Goal: Find specific fact: Find contact information

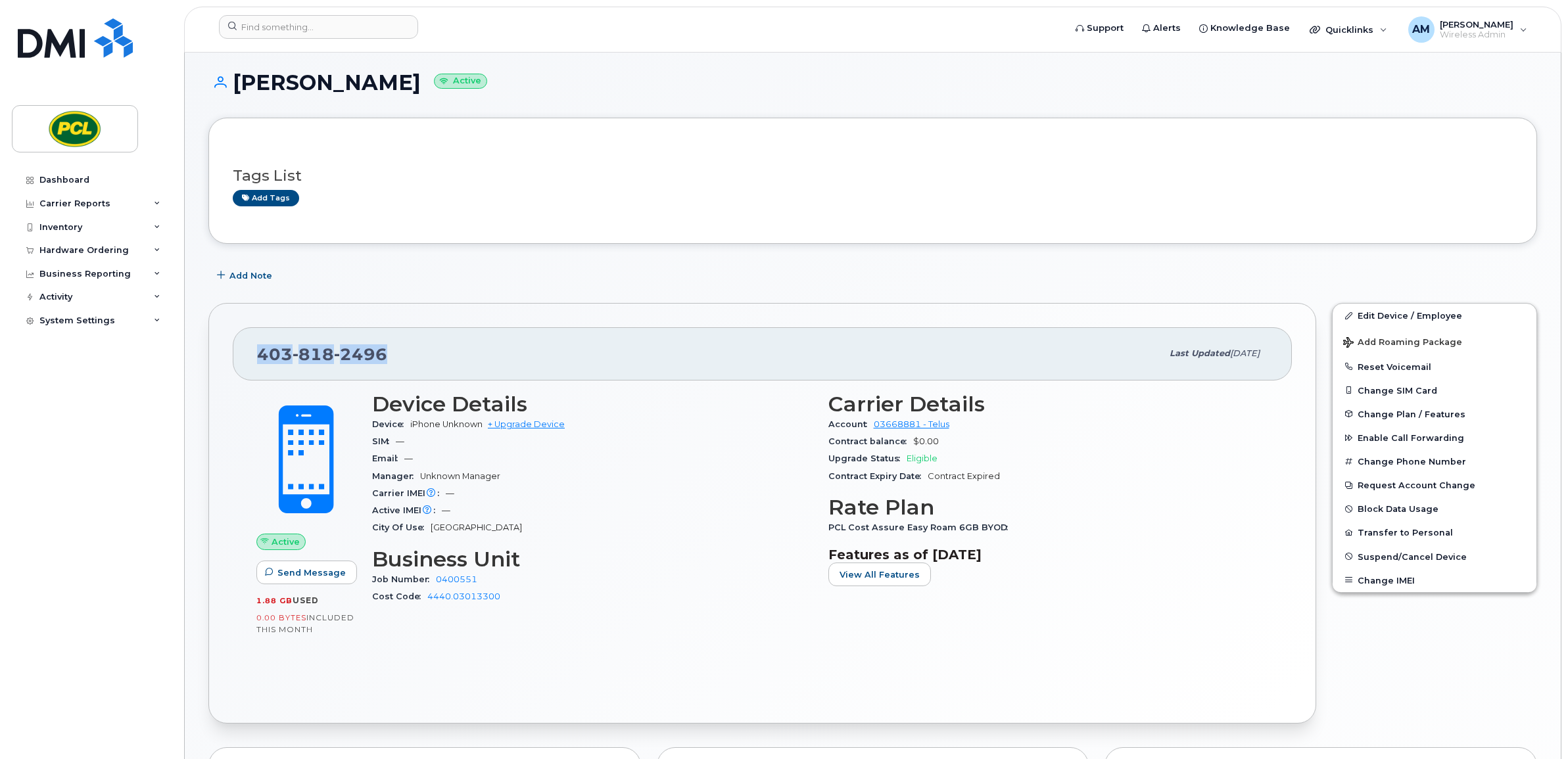
scroll to position [6, 0]
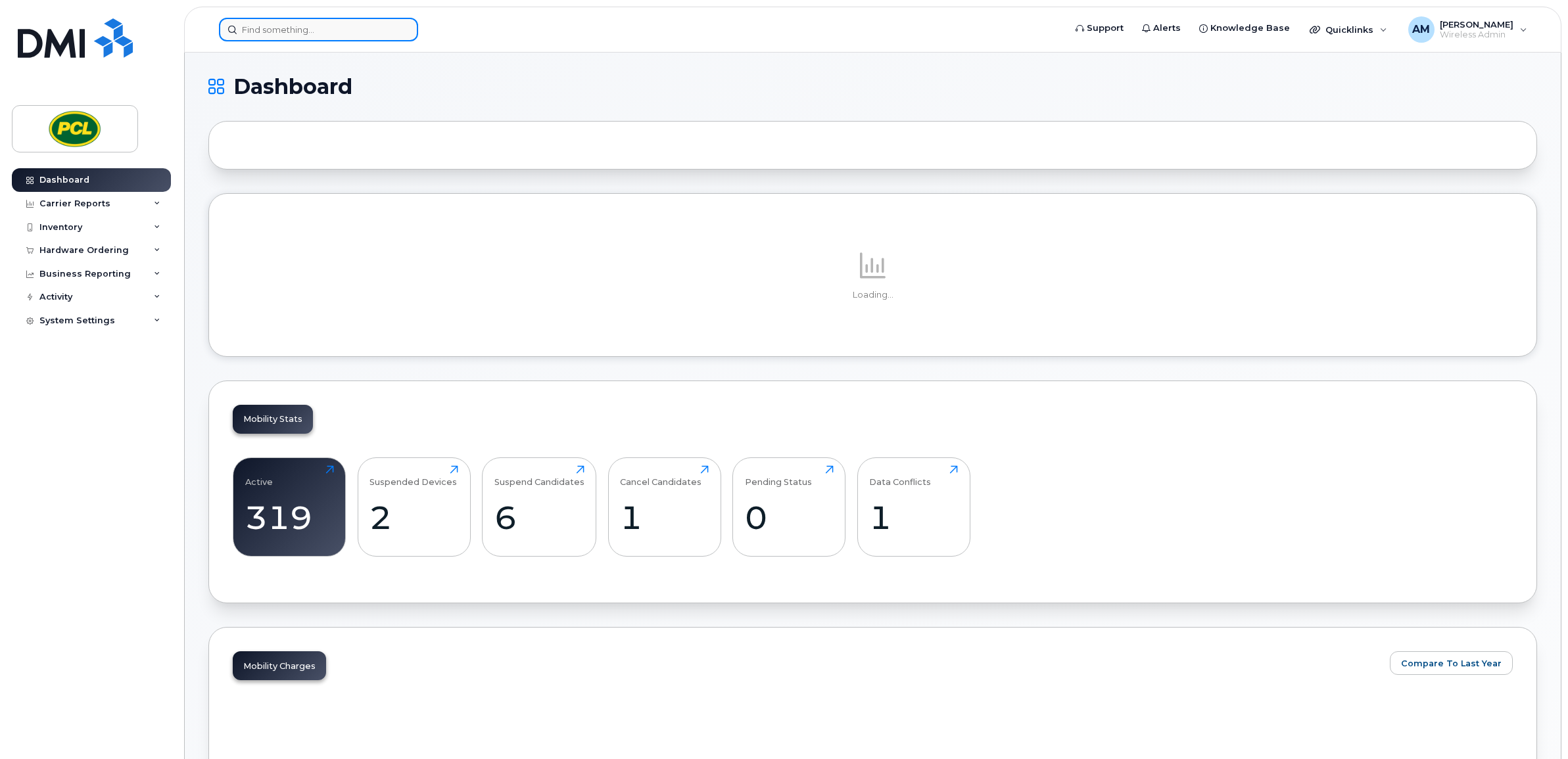
click at [270, 33] on input at bounding box center [318, 30] width 199 height 24
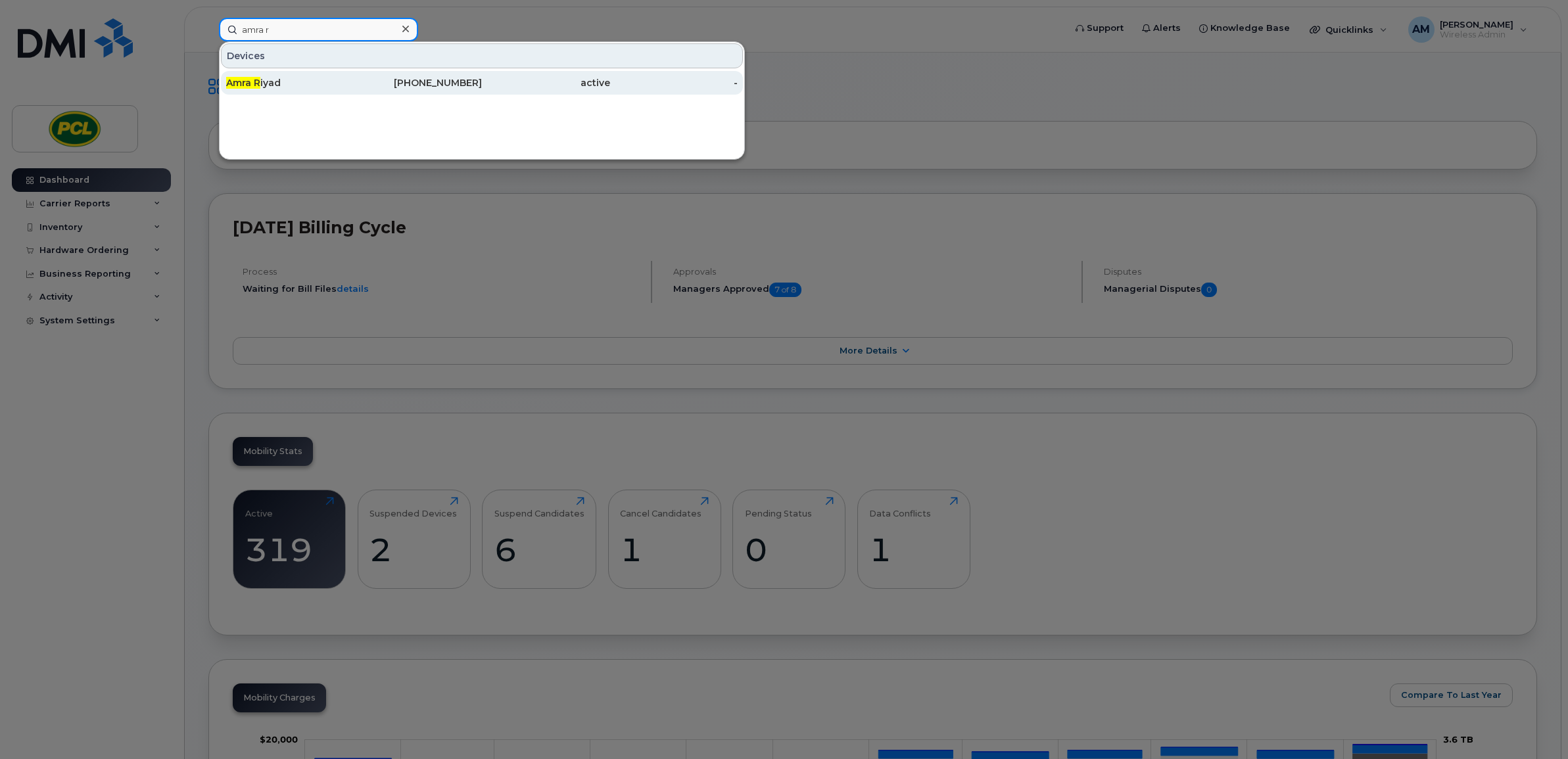
type input "amra r"
click at [299, 76] on div "Amra R iyad" at bounding box center [290, 83] width 129 height 24
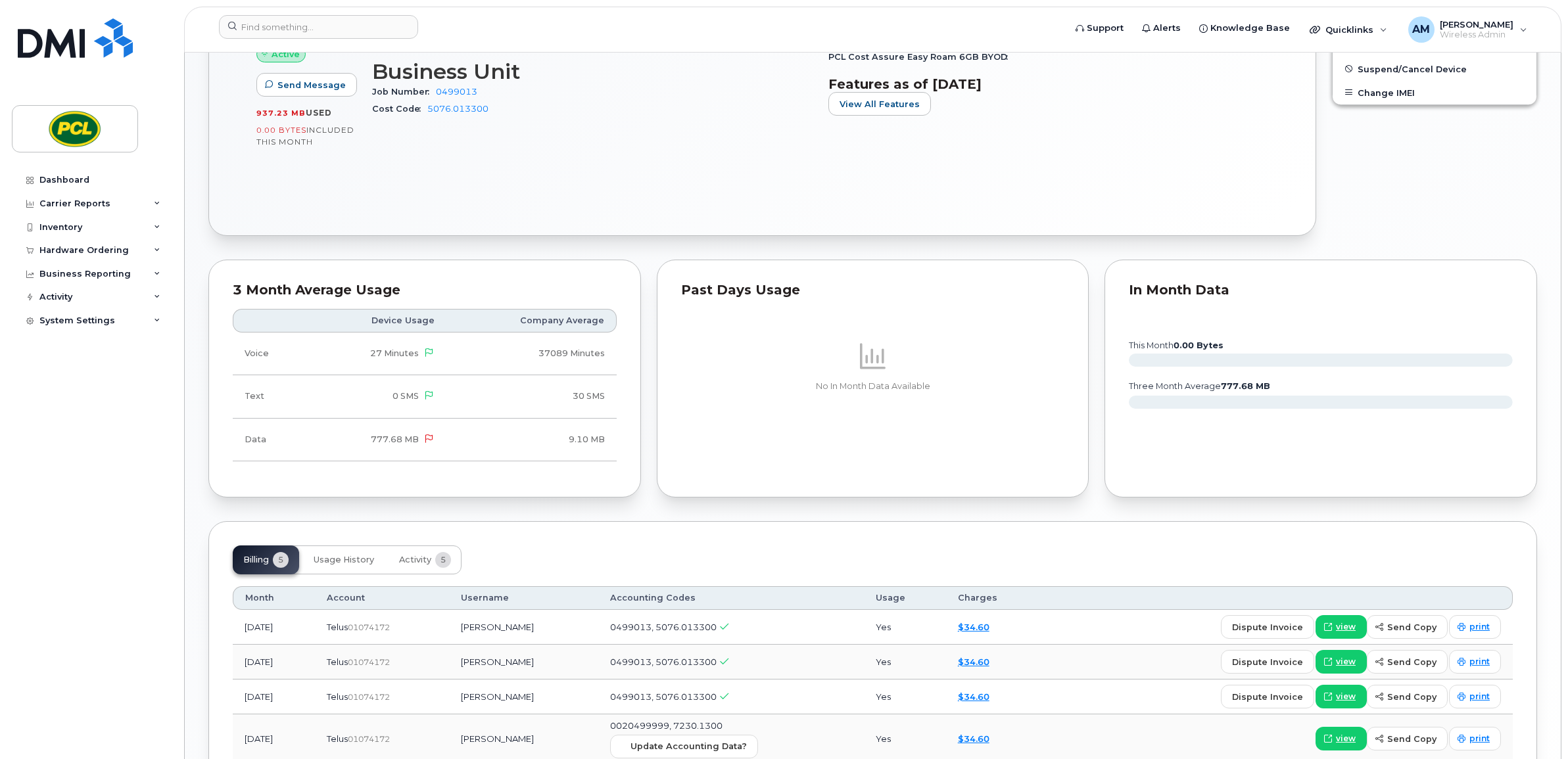
scroll to position [219, 0]
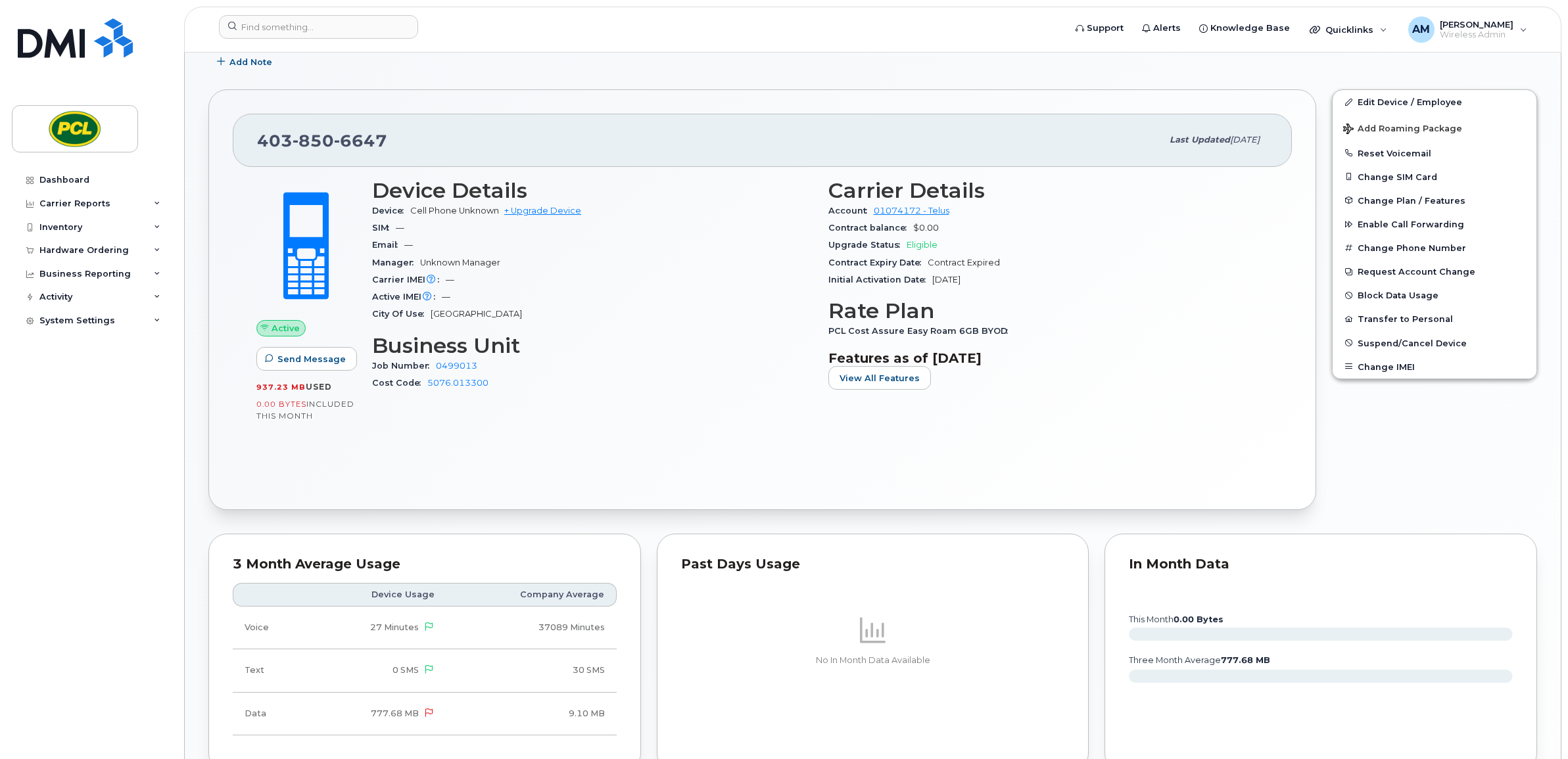
click at [659, 397] on div "Device Details Device Cell Phone Unknown + Upgrade Device SIM — Email — Manager…" at bounding box center [592, 290] width 456 height 240
drag, startPoint x: 408, startPoint y: 139, endPoint x: 258, endPoint y: 142, distance: 150.0
click at [258, 142] on div "[PHONE_NUMBER]" at bounding box center [709, 140] width 905 height 28
copy span "[PHONE_NUMBER]"
